Goal: Task Accomplishment & Management: Use online tool/utility

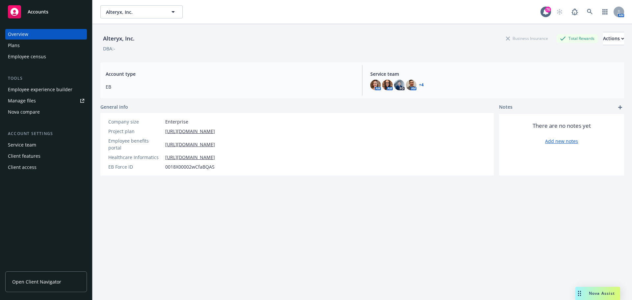
click at [36, 88] on div "Employee experience builder" at bounding box center [40, 89] width 64 height 11
